Goal: Information Seeking & Learning: Understand process/instructions

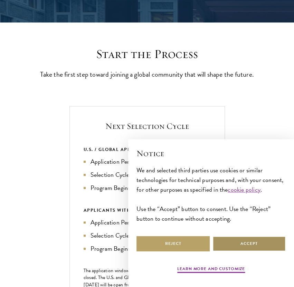
scroll to position [155, 0]
click at [259, 239] on button "Accept" at bounding box center [248, 244] width 73 height 16
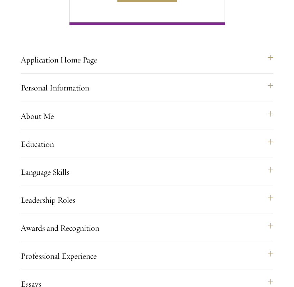
scroll to position [481, 0]
click at [246, 74] on div "Application Home Page The online application form must be completed in English.…" at bounding box center [147, 62] width 252 height 22
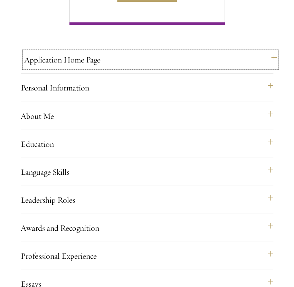
click at [271, 68] on button "Application Home Page" at bounding box center [150, 59] width 252 height 17
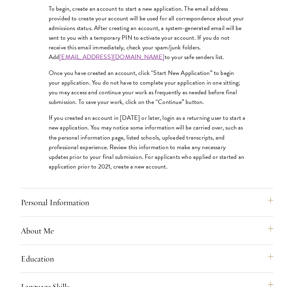
scroll to position [588, 0]
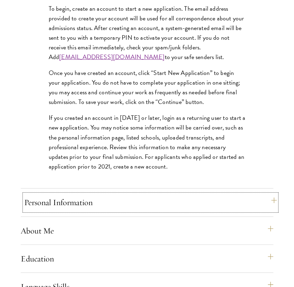
click at [241, 210] on button "Personal Information" at bounding box center [150, 202] width 252 height 17
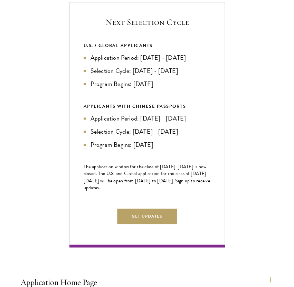
scroll to position [260, 0]
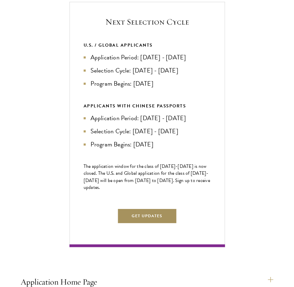
click at [151, 223] on button "Get Updates" at bounding box center [147, 216] width 60 height 16
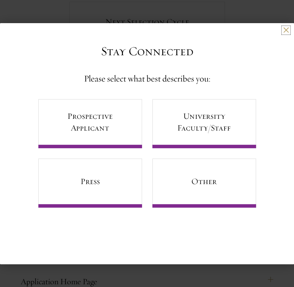
click at [288, 32] on button at bounding box center [286, 30] width 6 height 6
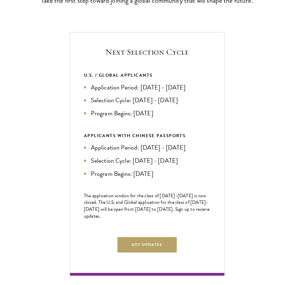
scroll to position [230, 0]
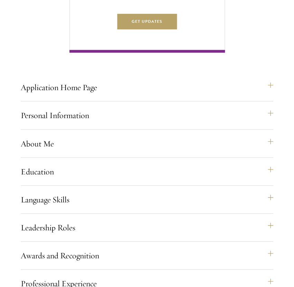
scroll to position [459, 0]
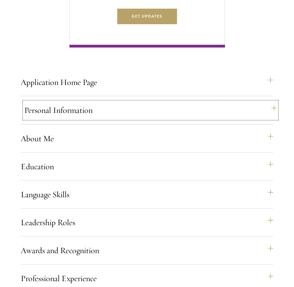
click at [141, 118] on button "Personal Information" at bounding box center [150, 110] width 252 height 17
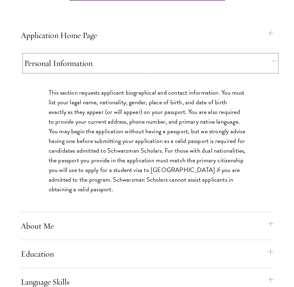
scroll to position [521, 0]
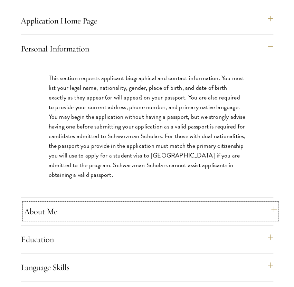
click at [137, 219] on button "About Me" at bounding box center [150, 211] width 252 height 17
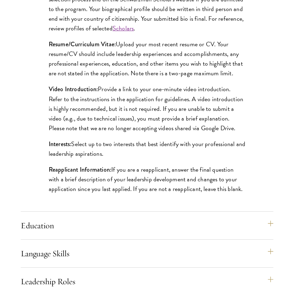
scroll to position [657, 0]
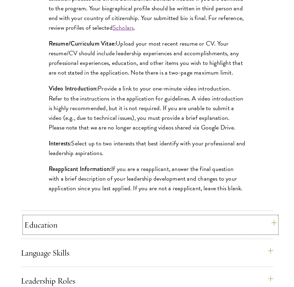
click at [137, 230] on button "Education" at bounding box center [150, 224] width 252 height 17
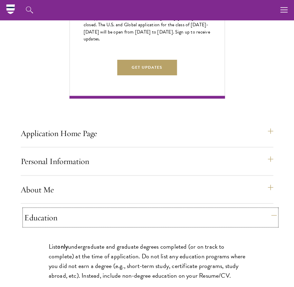
scroll to position [399, 0]
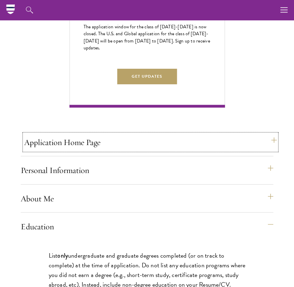
click at [171, 150] on button "Application Home Page" at bounding box center [150, 142] width 252 height 17
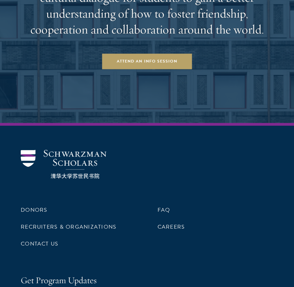
scroll to position [1706, 0]
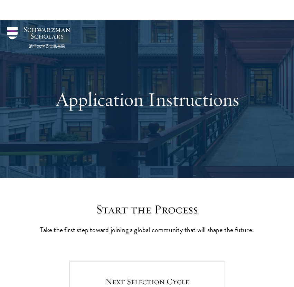
scroll to position [185, 0]
